Goal: Find specific page/section: Find specific page/section

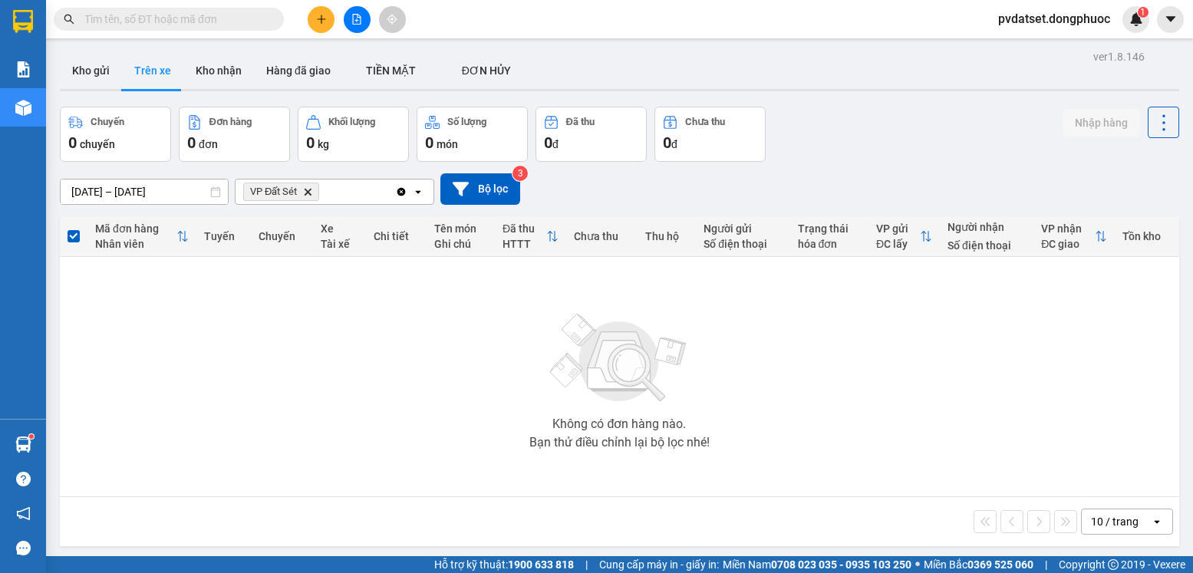
click at [105, 70] on button "Kho gửi" at bounding box center [91, 70] width 62 height 37
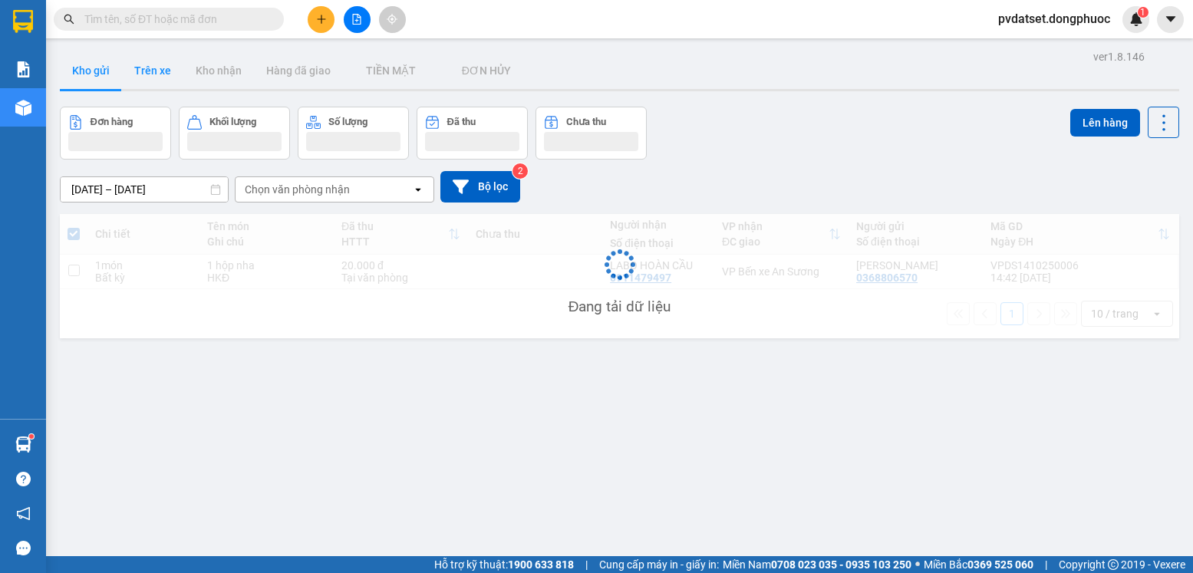
click at [149, 75] on button "Trên xe" at bounding box center [152, 70] width 61 height 37
click at [152, 73] on button "Trên xe" at bounding box center [152, 70] width 61 height 37
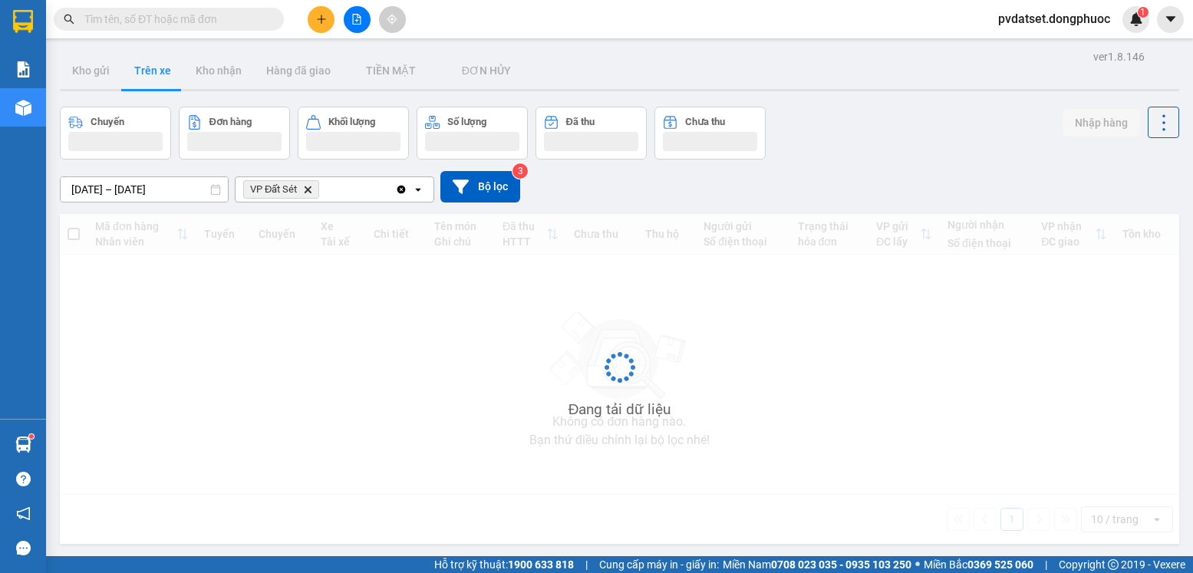
click at [152, 73] on button "Trên xe" at bounding box center [152, 70] width 61 height 37
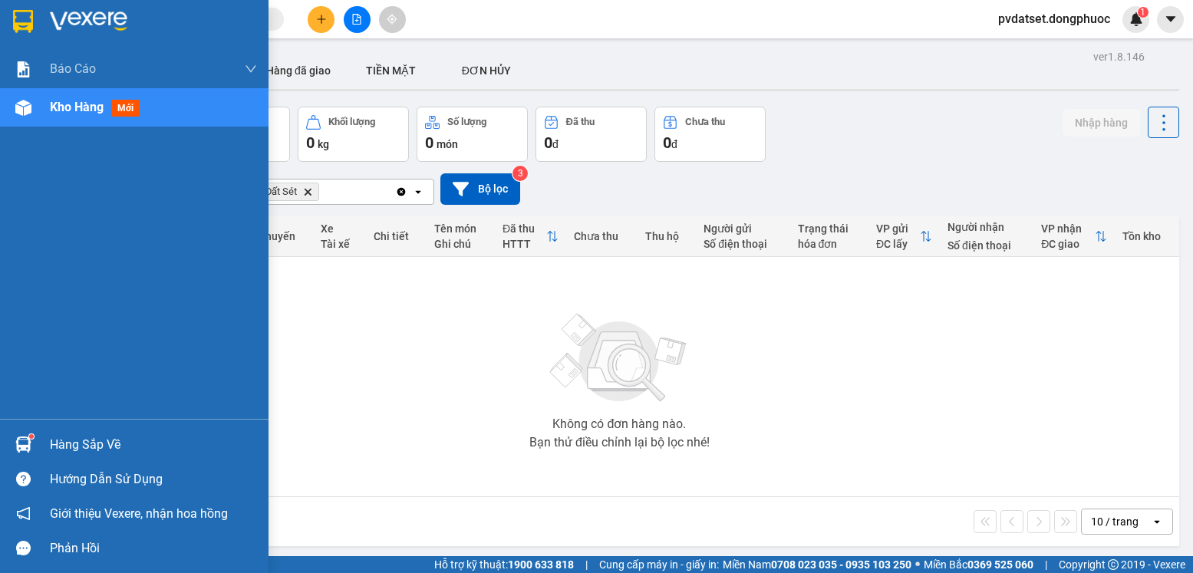
click at [12, 446] on div at bounding box center [23, 444] width 27 height 27
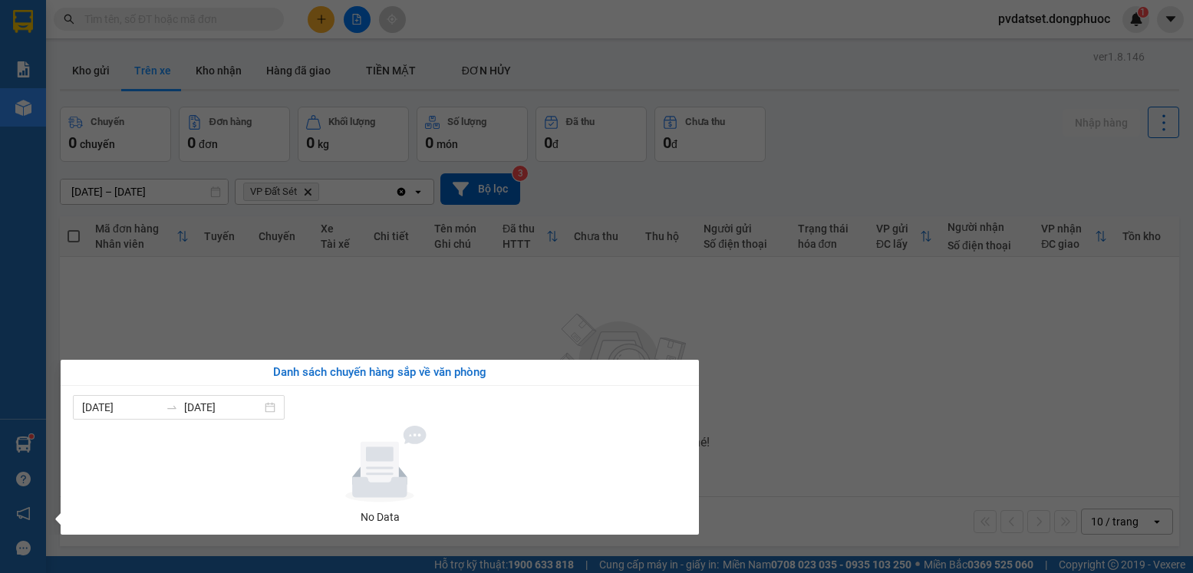
drag, startPoint x: 322, startPoint y: 339, endPoint x: 356, endPoint y: 202, distance: 140.6
click at [323, 338] on section "Kết quả tìm kiếm ( 0 ) Bộ lọc Ngày tạo đơn gần nhất No Data pvdatset.dongphuoc …" at bounding box center [596, 286] width 1193 height 573
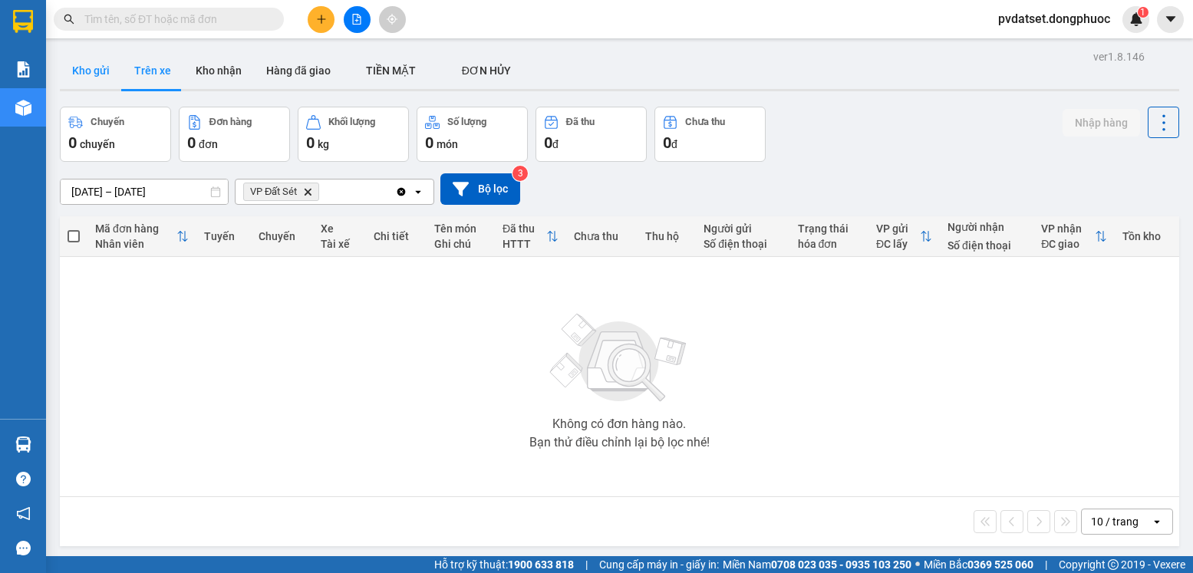
click at [90, 65] on button "Kho gửi" at bounding box center [91, 70] width 62 height 37
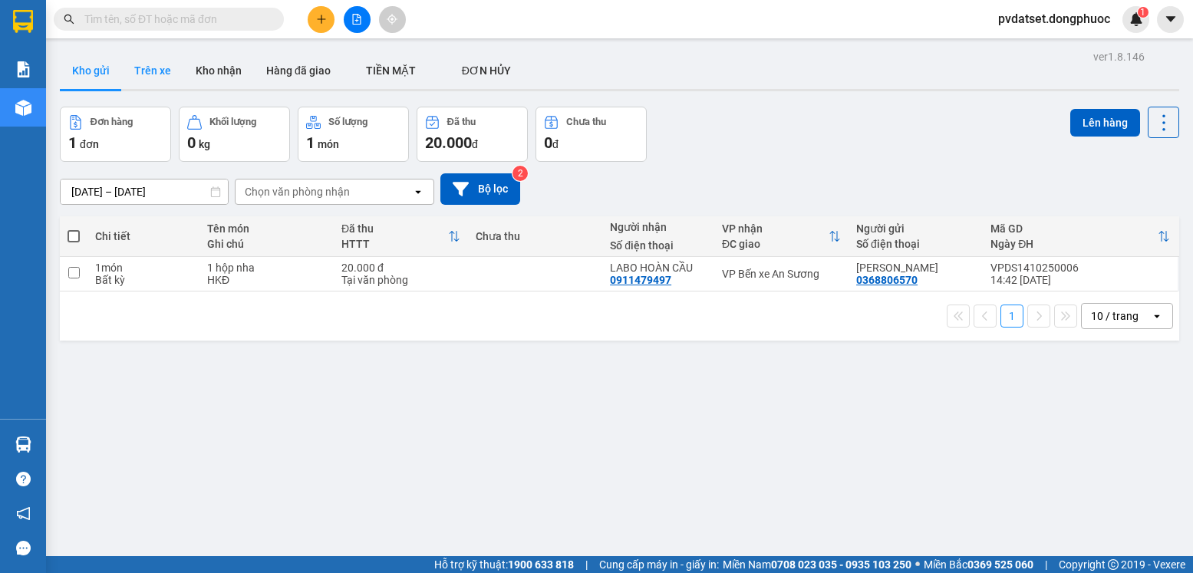
click at [156, 74] on button "Trên xe" at bounding box center [152, 70] width 61 height 37
